Goal: Information Seeking & Learning: Learn about a topic

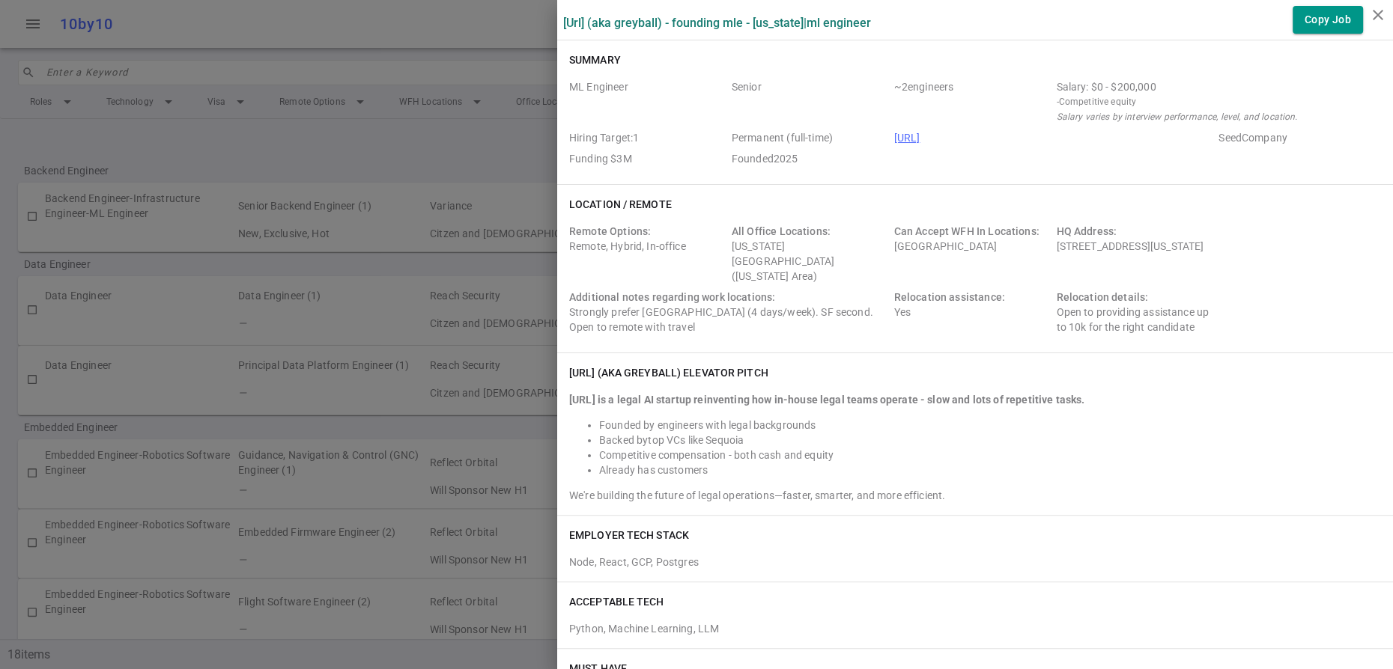
scroll to position [2605, 0]
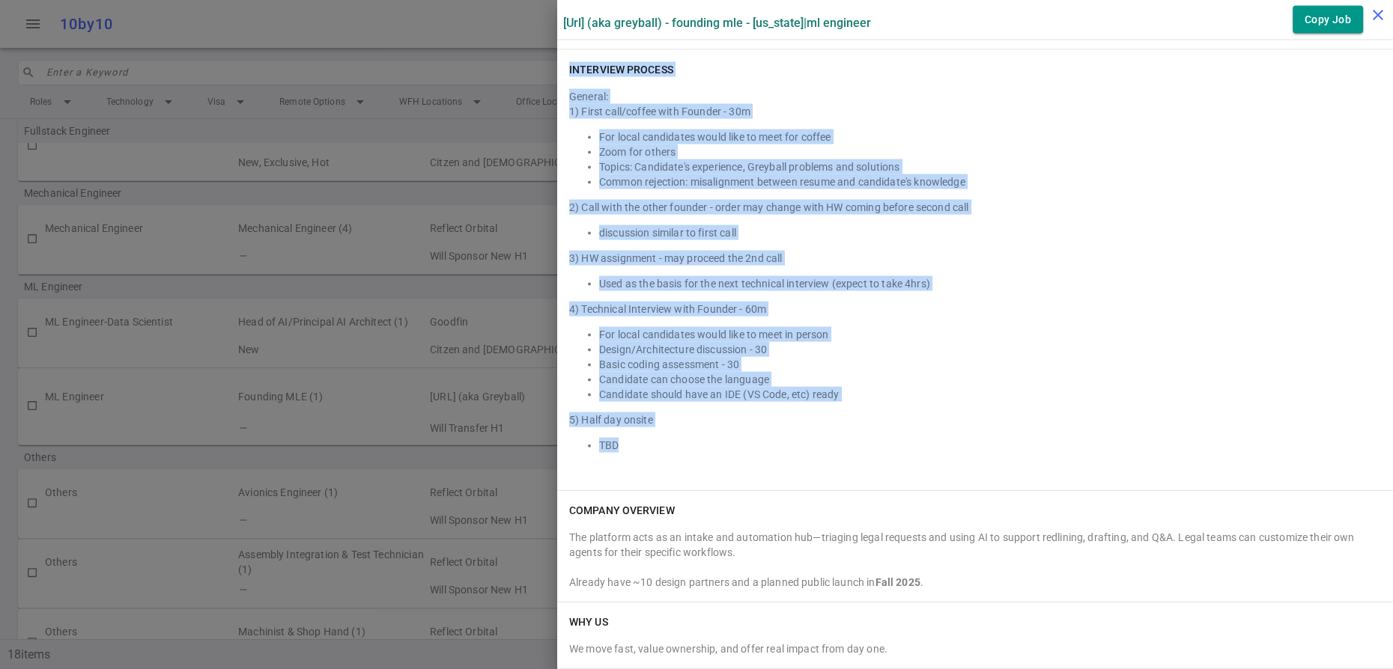
click at [1383, 11] on icon "close" at bounding box center [1378, 15] width 18 height 18
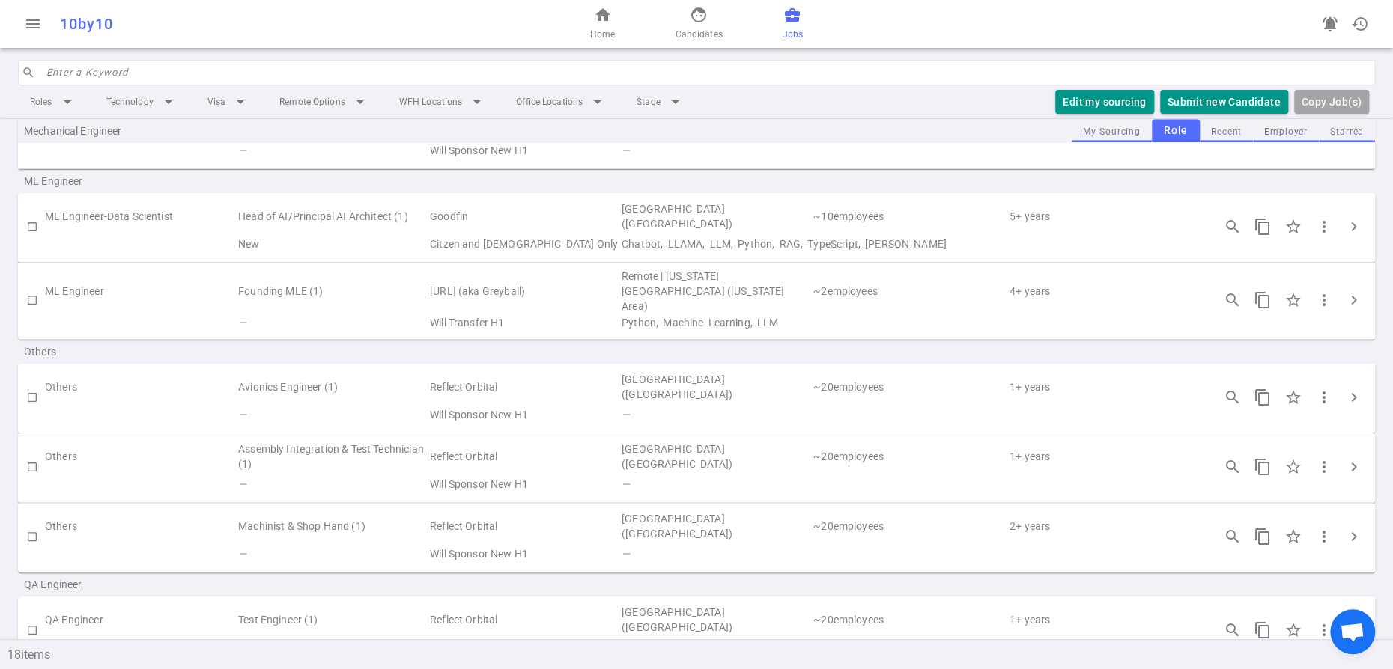
scroll to position [990, 0]
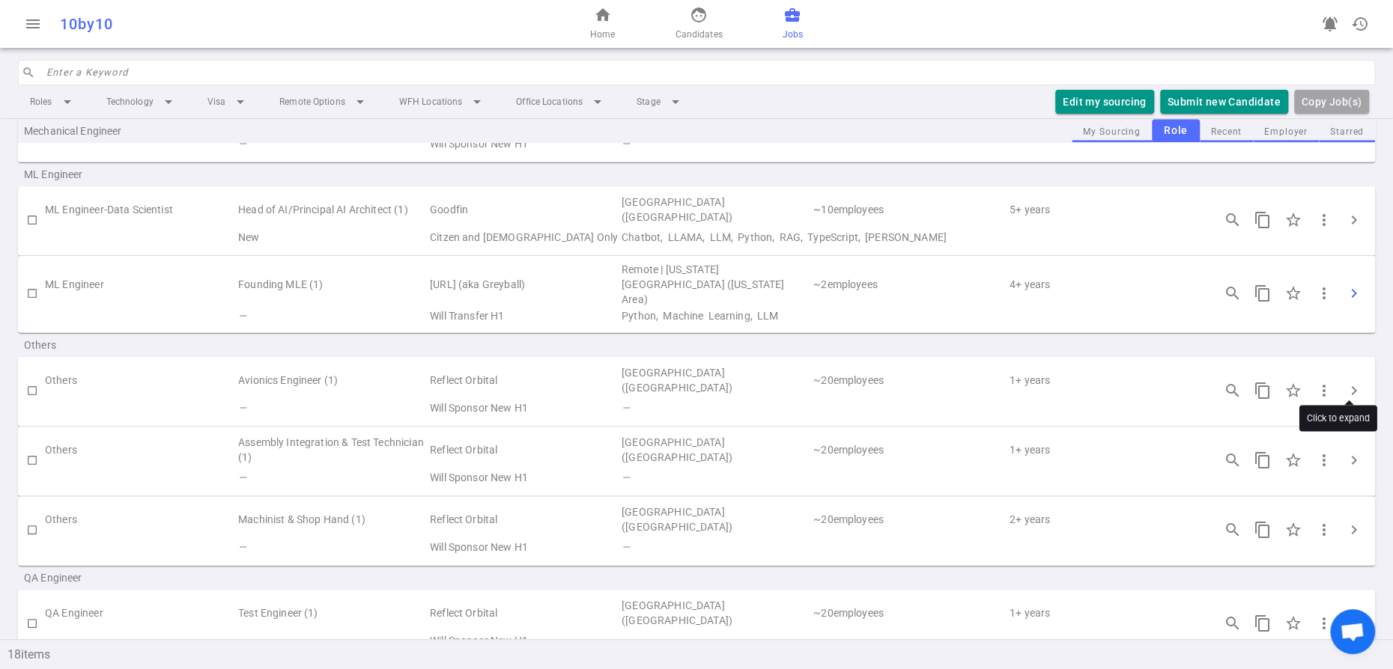
click at [1351, 302] on span "chevron_right" at bounding box center [1354, 293] width 18 height 18
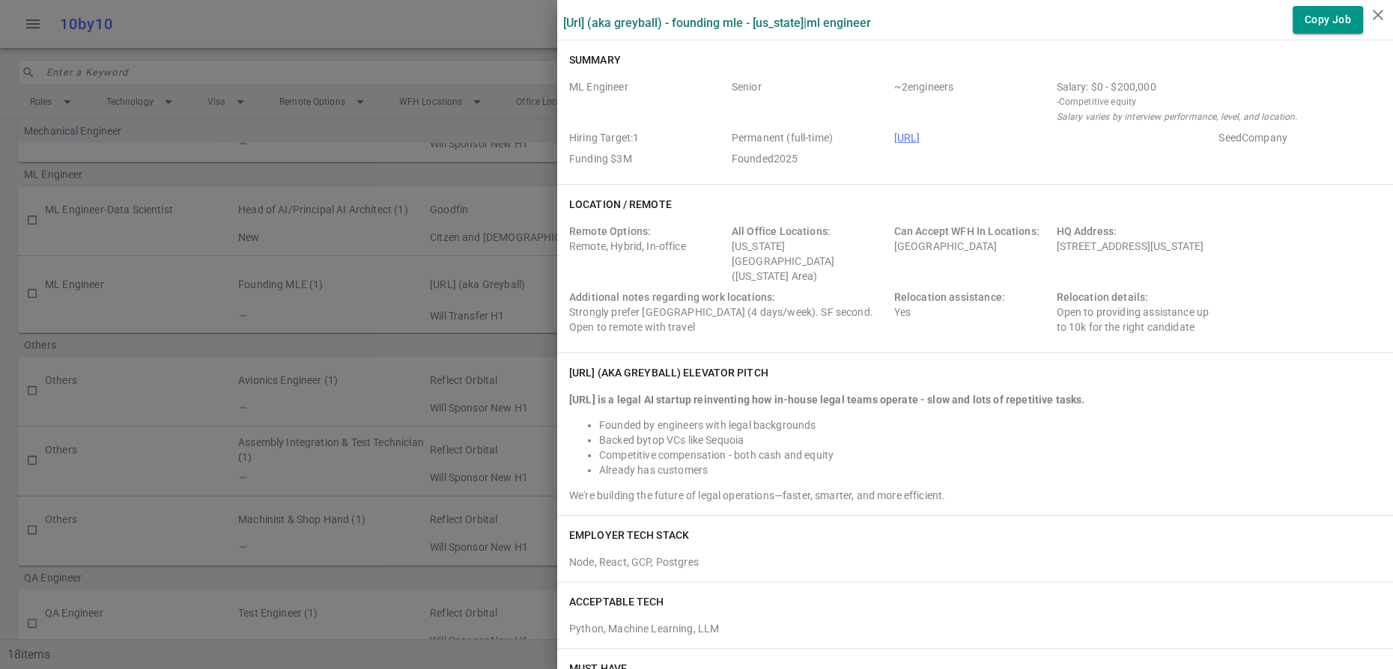
click at [1351, 380] on div "[URL] (aka Greyball) - Founding MLE - [US_STATE] | ML Engineer Copy Job Summary…" at bounding box center [696, 334] width 1393 height 669
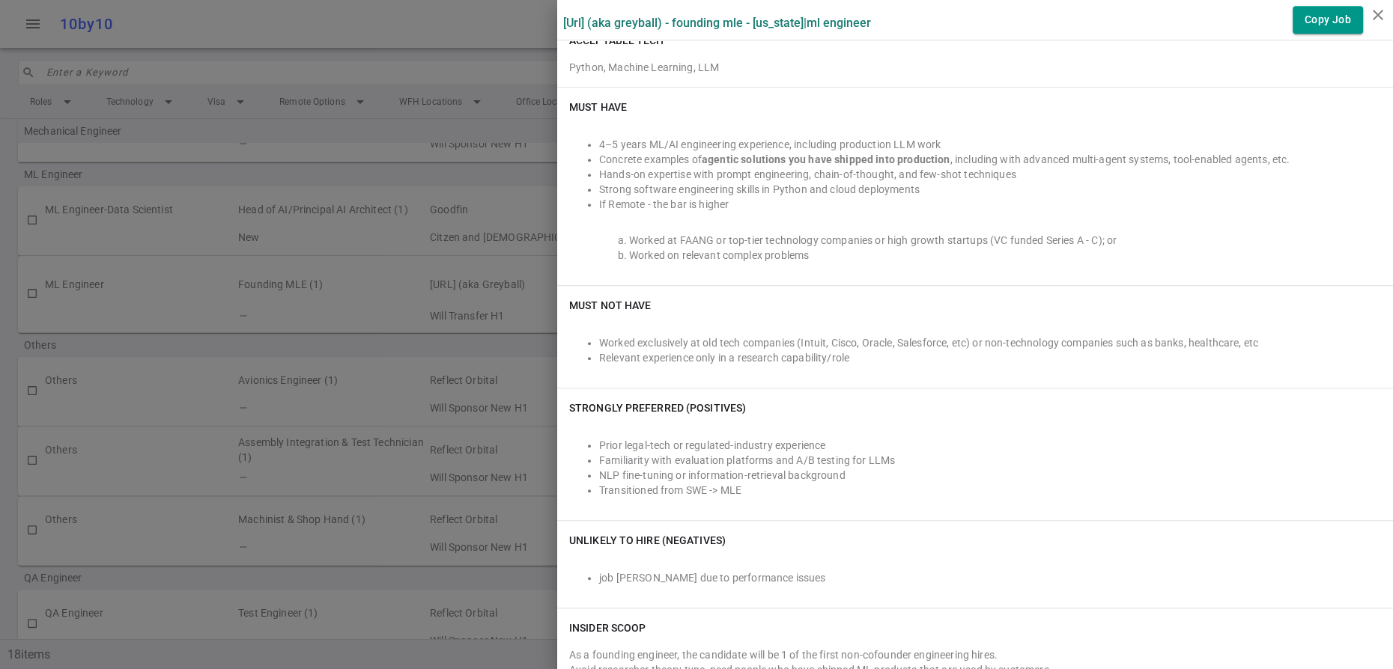
scroll to position [0, 0]
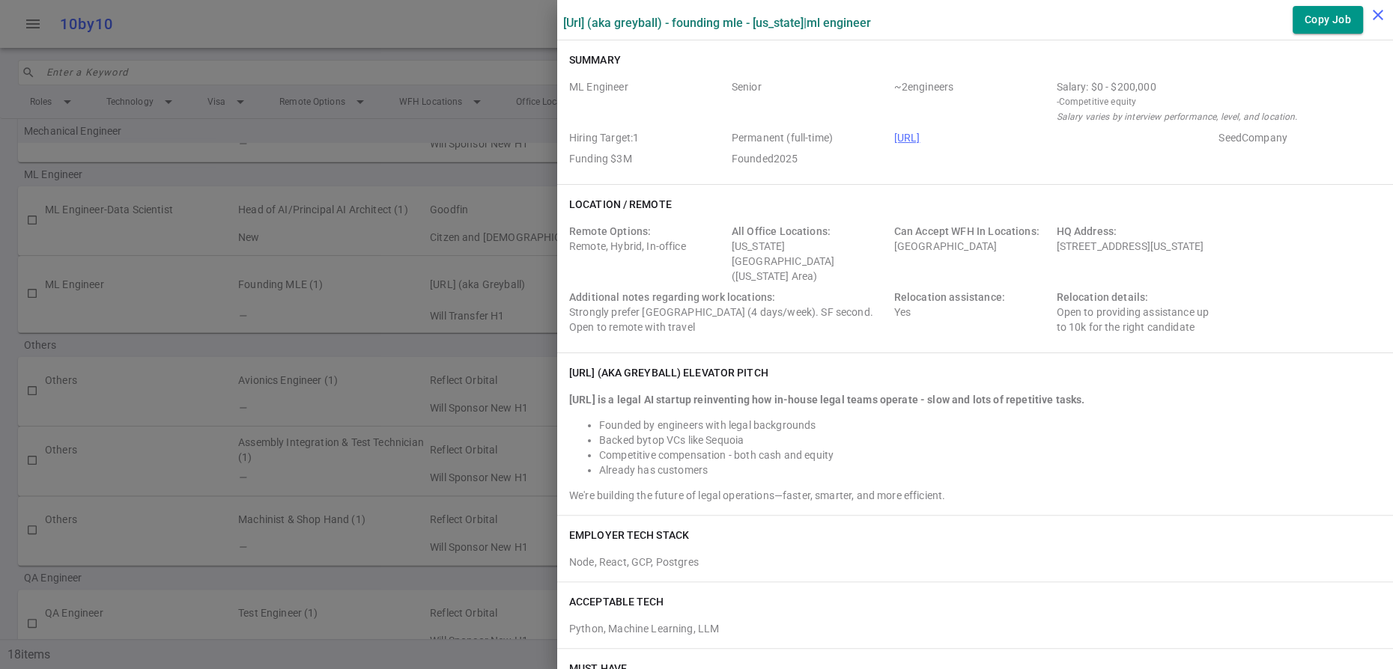
click at [1377, 19] on icon "close" at bounding box center [1378, 15] width 18 height 18
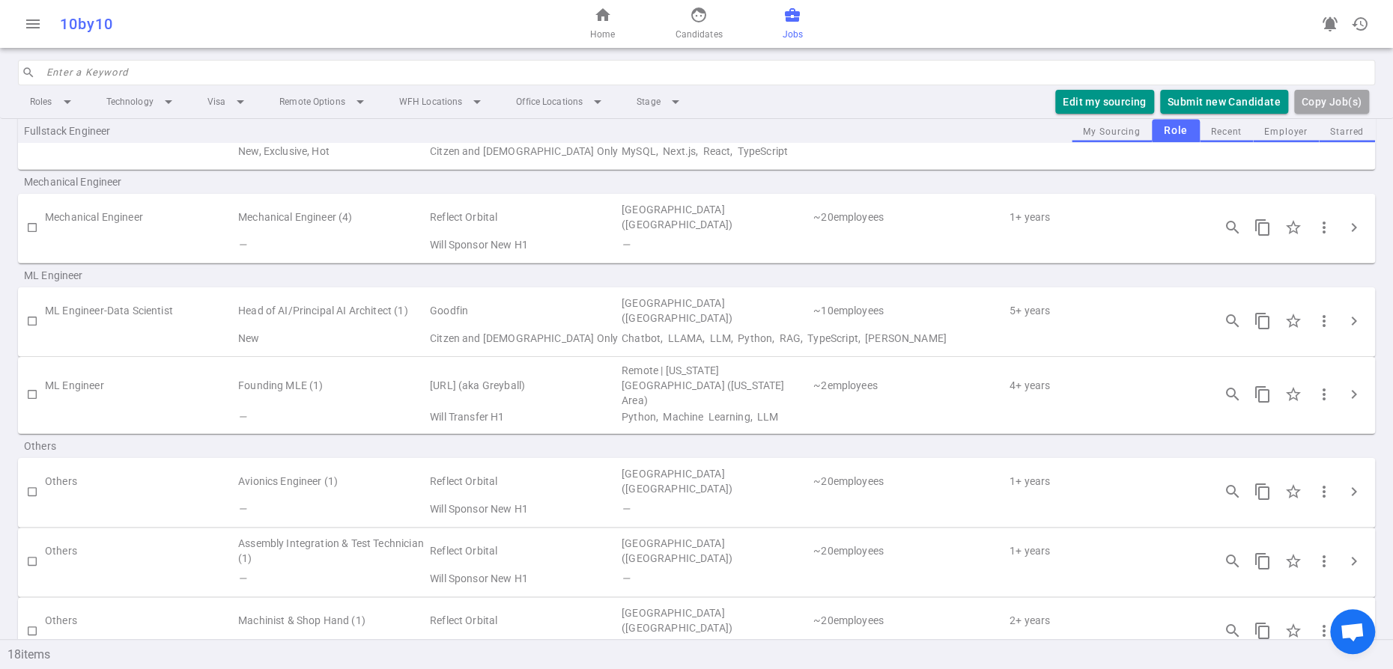
scroll to position [888, 0]
click at [1348, 405] on span "chevron_right" at bounding box center [1354, 396] width 18 height 18
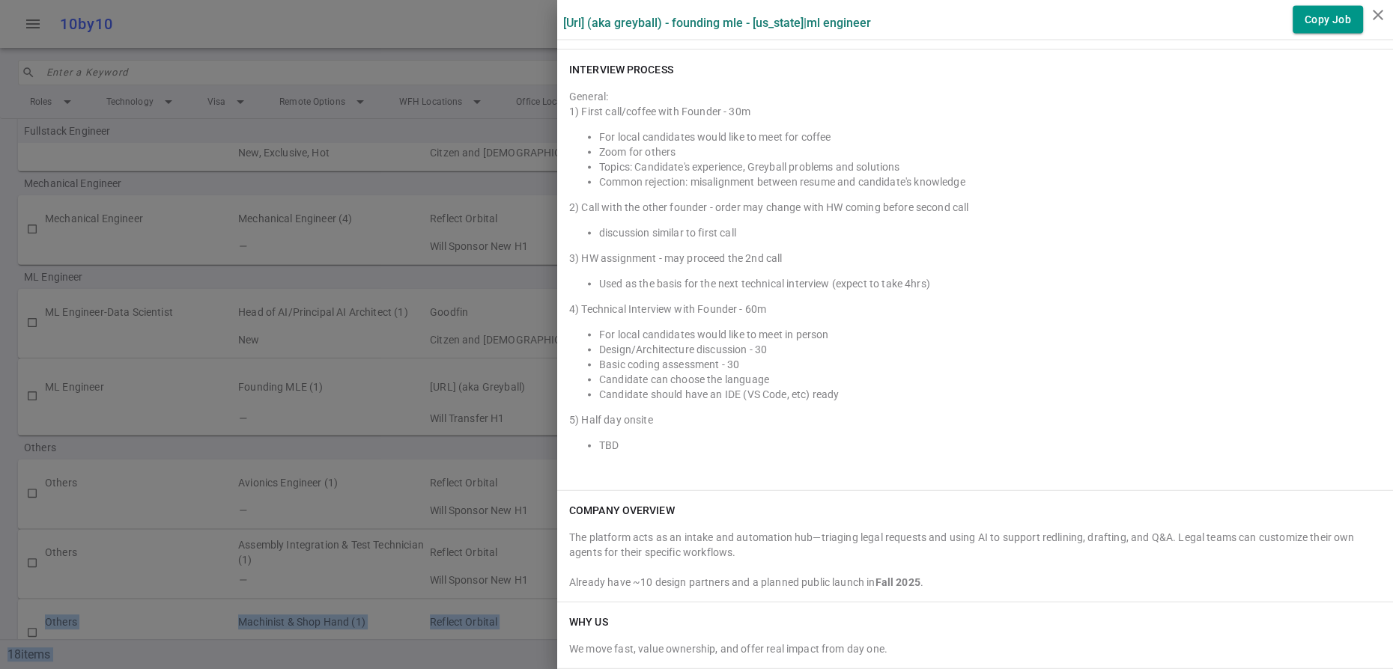
scroll to position [2605, 0]
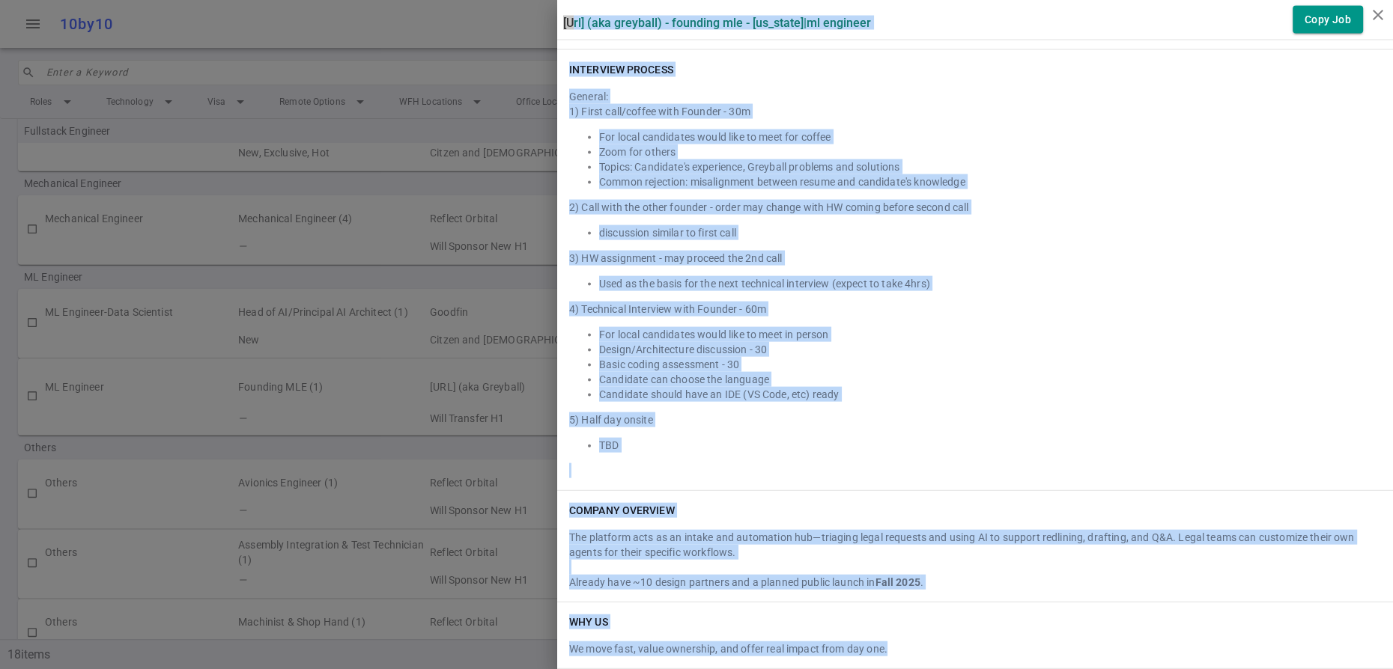
drag, startPoint x: 568, startPoint y: 27, endPoint x: 996, endPoint y: 633, distance: 741.3
copy div "Loremipsu.do (sit Ametcons) - Adipisci ELI - Sed Doei | TE Incididu Utla Etd Ma…"
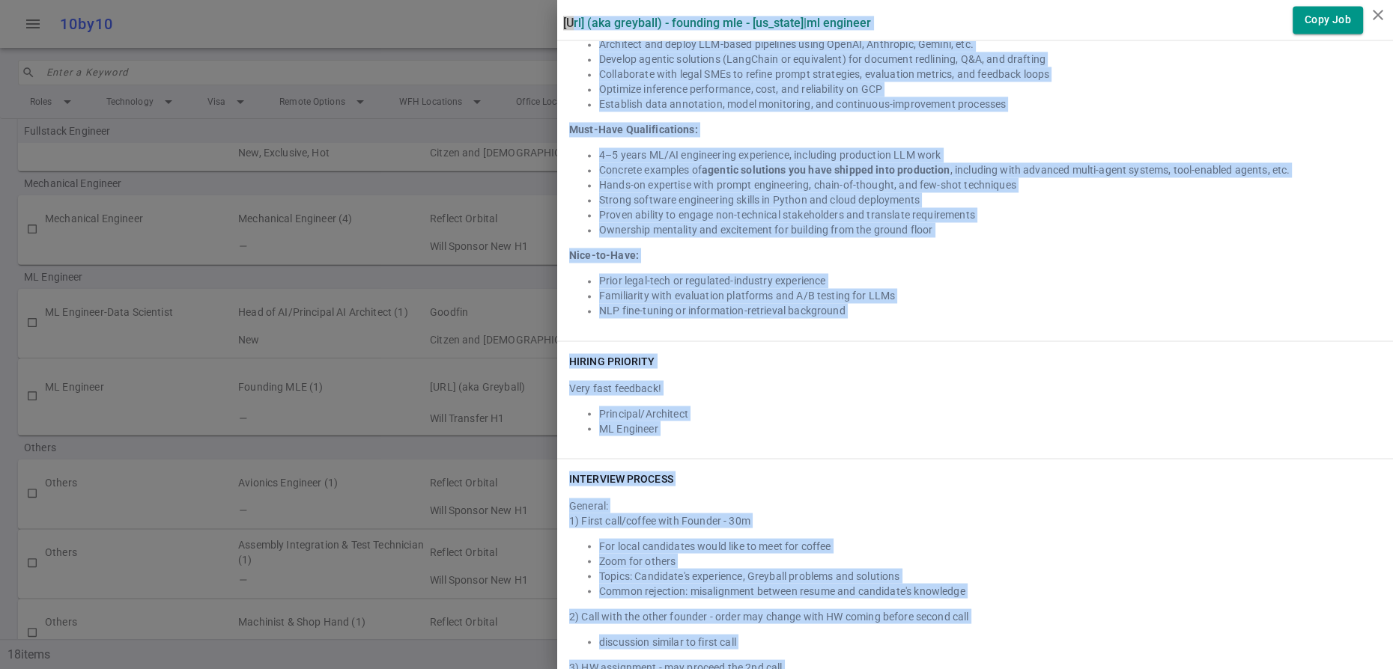
scroll to position [0, 0]
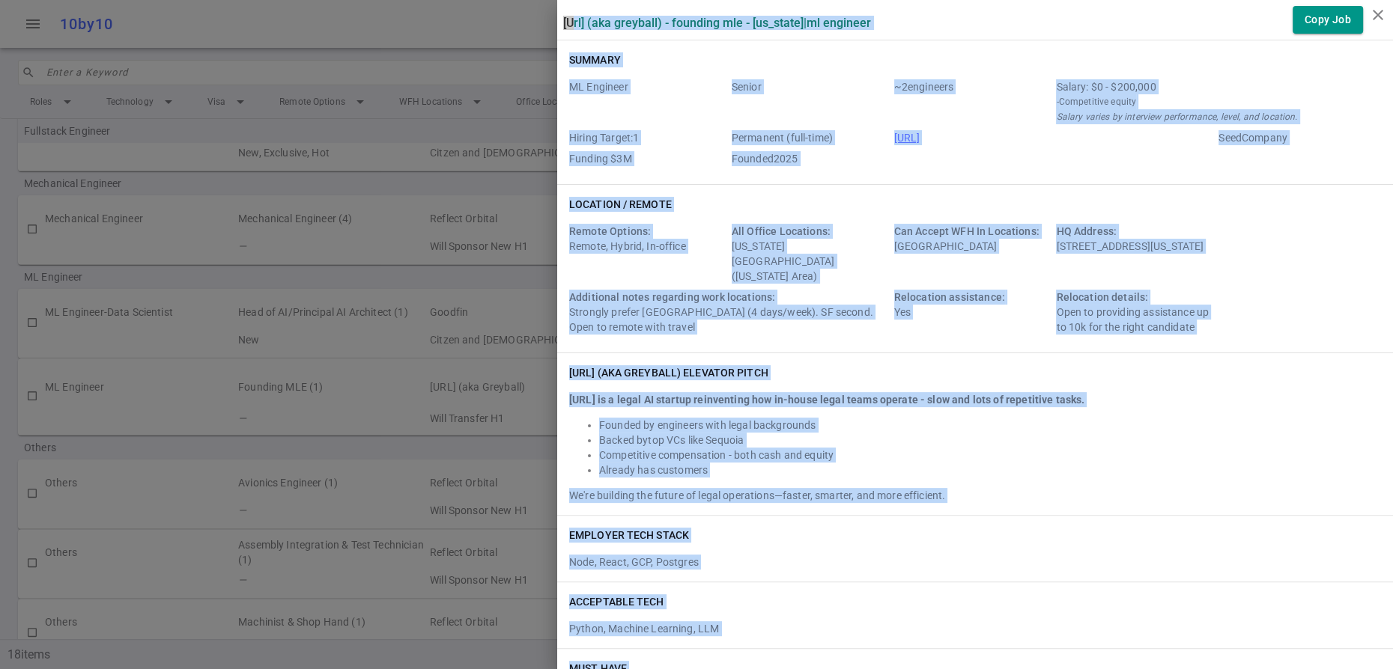
click at [1054, 184] on div "Summary ML Engineer Senior ~ 2 engineers Salary: $0 - $200,000 - Competitive eq…" at bounding box center [975, 112] width 836 height 144
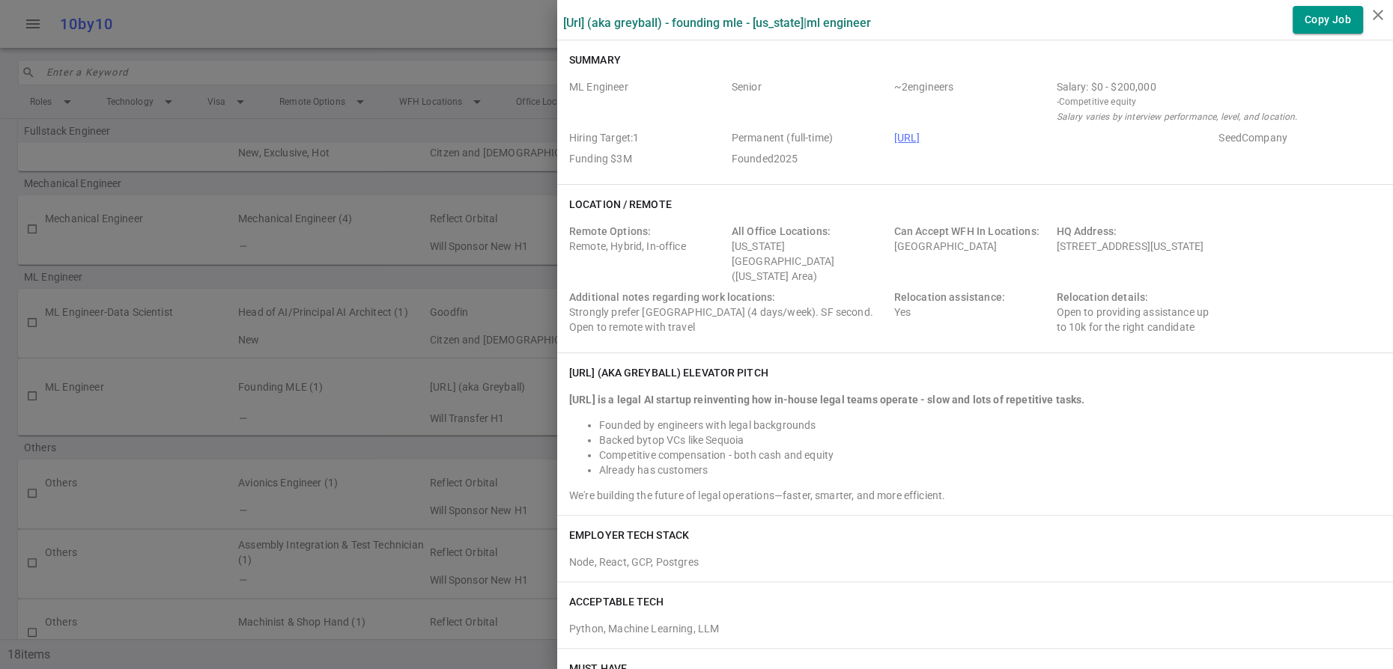
click at [526, 31] on div at bounding box center [696, 334] width 1393 height 669
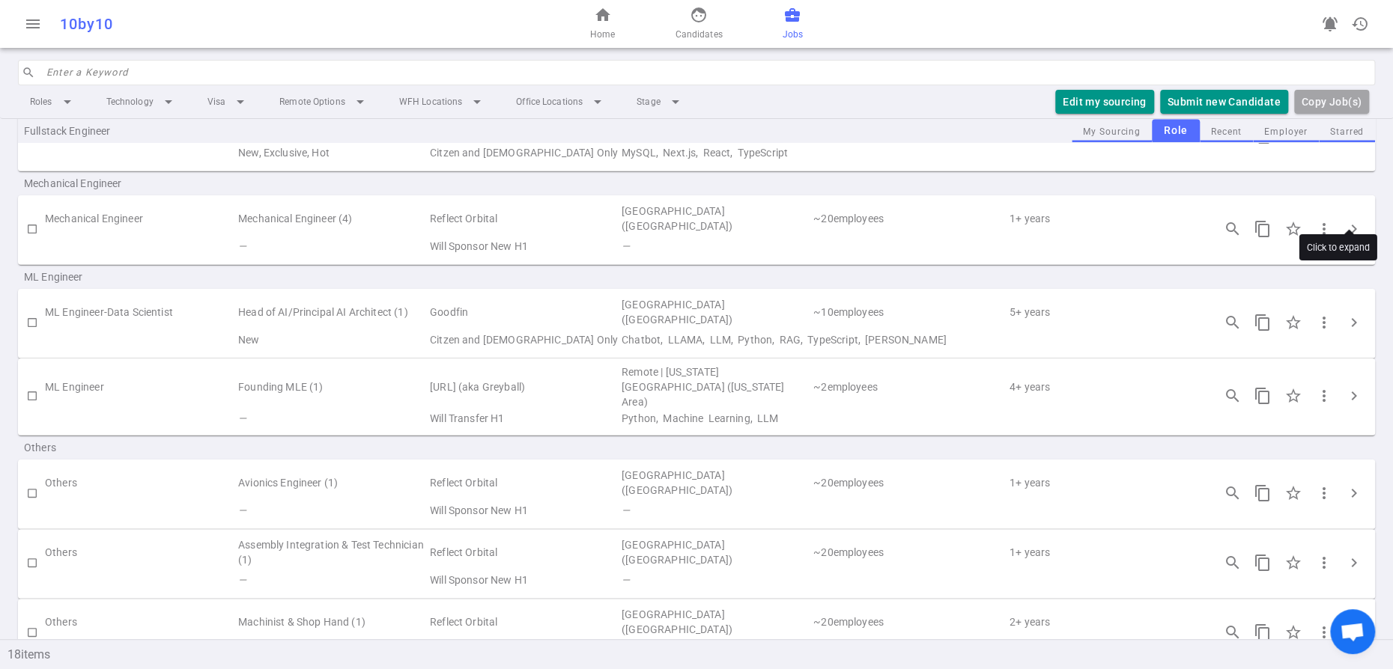
click at [1353, 144] on span "chevron_right" at bounding box center [1354, 136] width 18 height 18
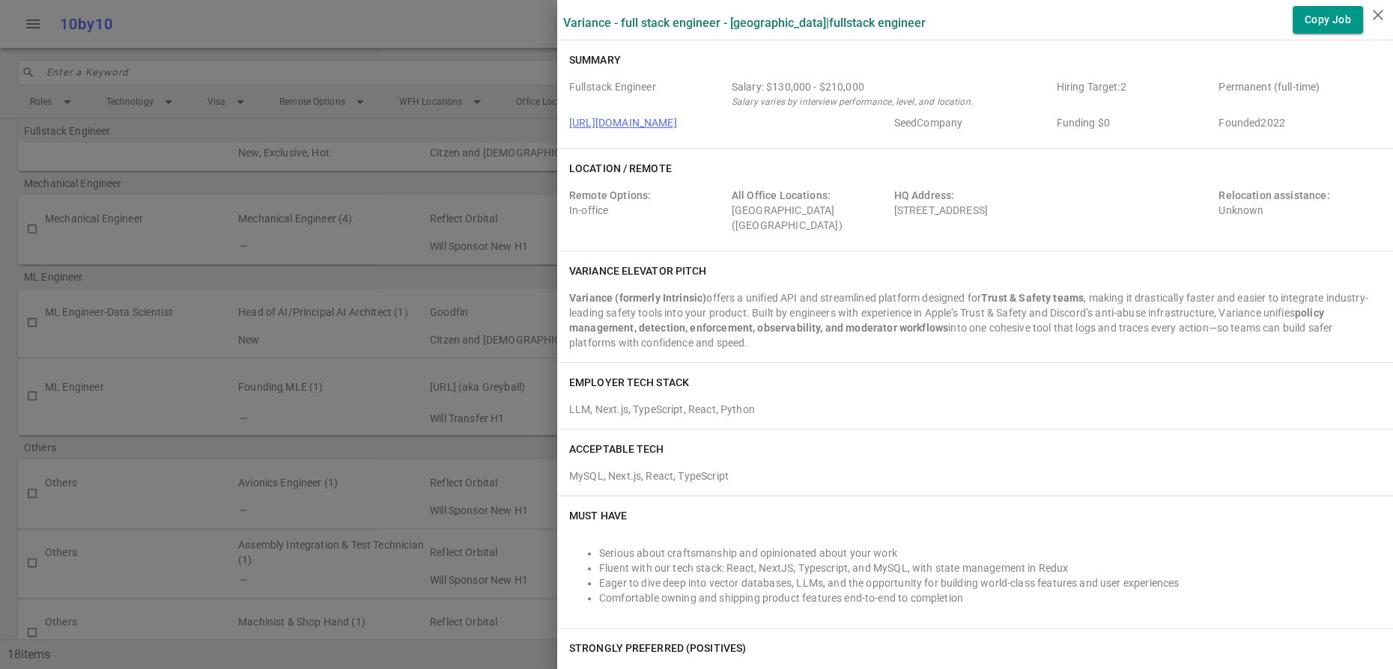
drag, startPoint x: 569, startPoint y: 24, endPoint x: 731, endPoint y: 508, distance: 510.7
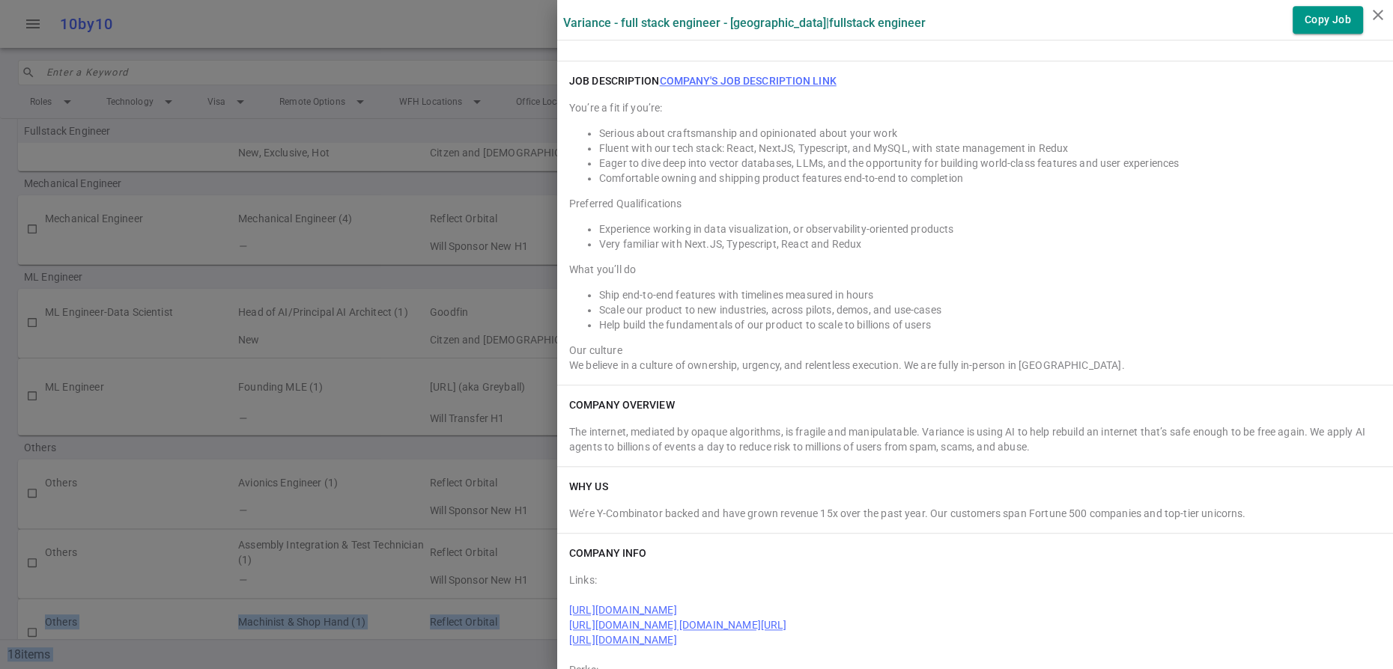
scroll to position [1332, 0]
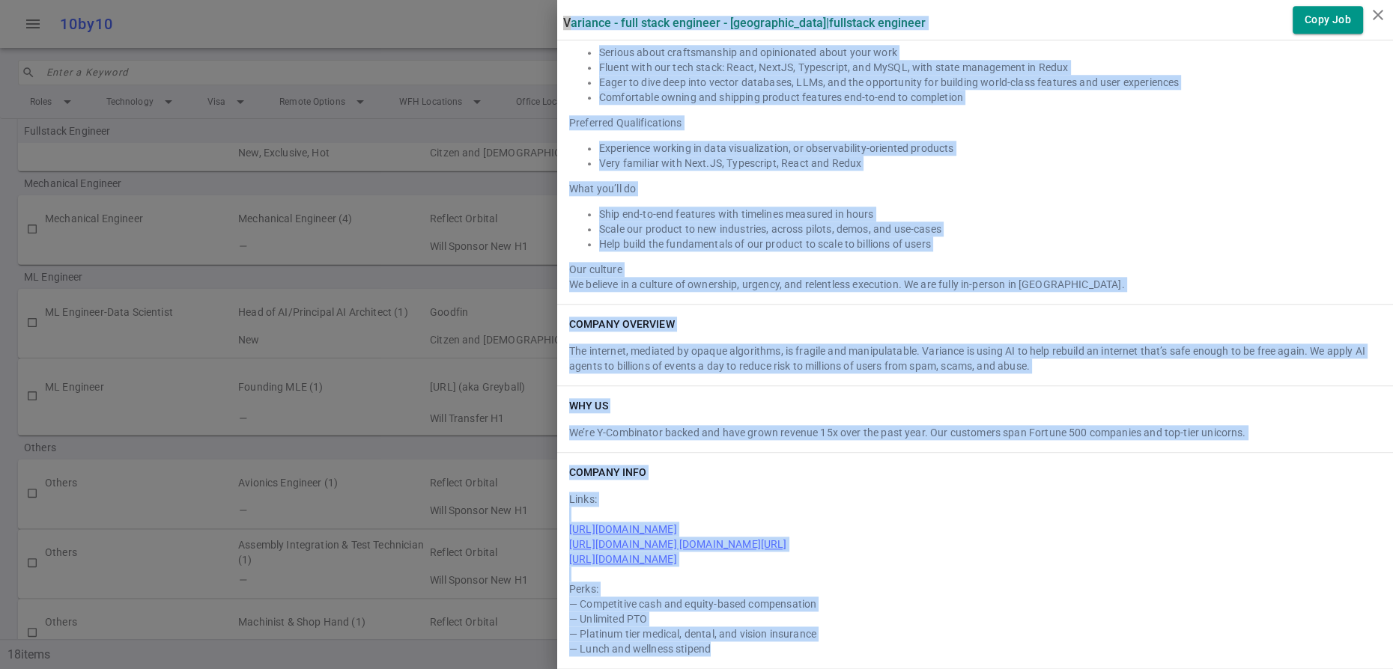
drag, startPoint x: 568, startPoint y: 27, endPoint x: 877, endPoint y: 640, distance: 686.4
copy div "Loremips - Dolo Sitam Consecte - Adi Elitseddo | Eiusmodte Incididu Utla Etd Ma…"
